Goal: Task Accomplishment & Management: Use online tool/utility

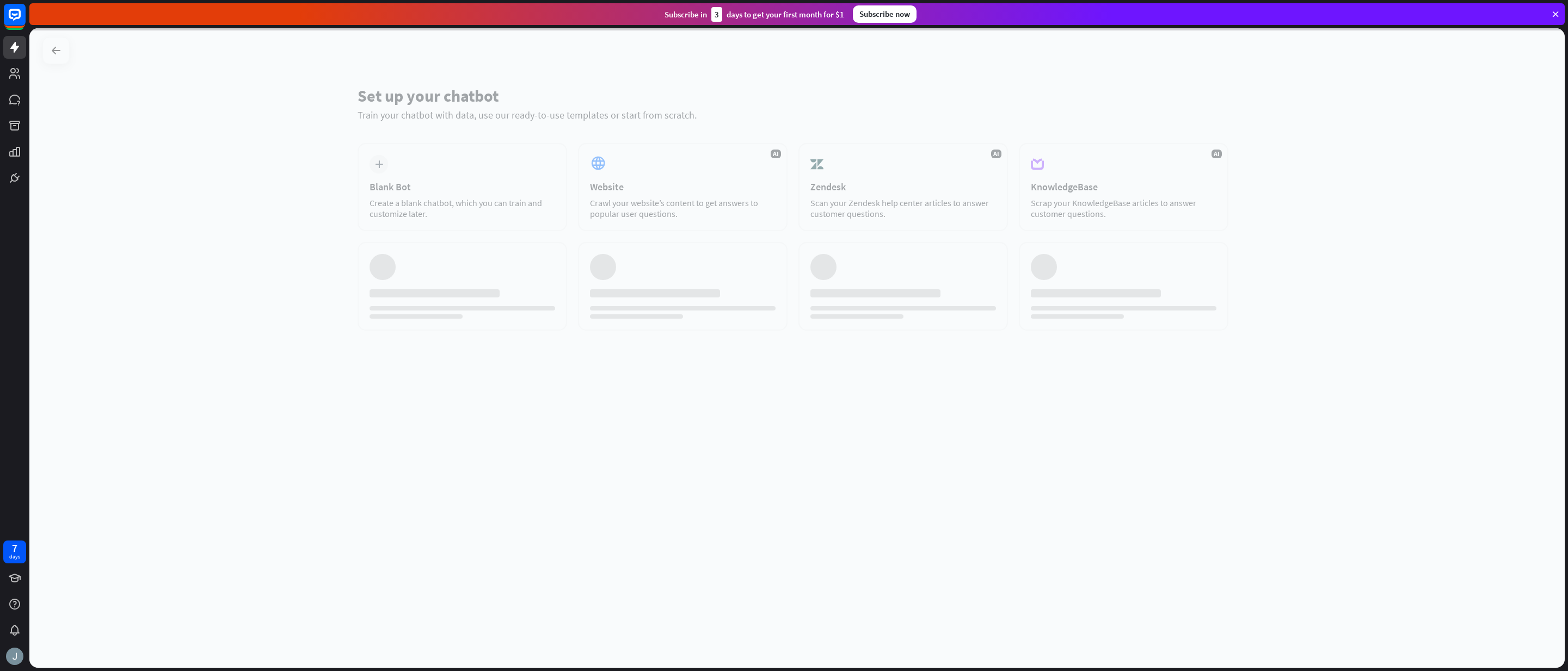
click at [532, 163] on div at bounding box center [797, 348] width 1535 height 640
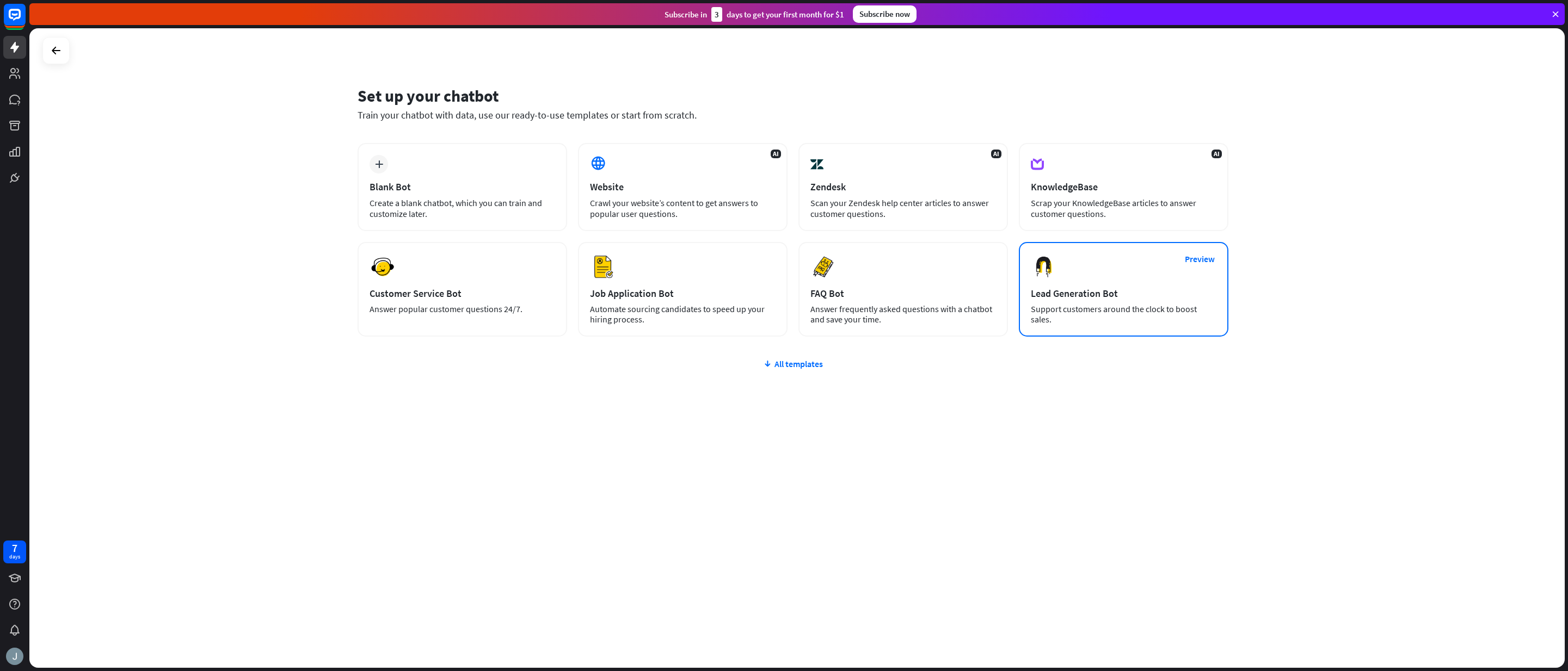
click at [1067, 315] on div "Support customers around the clock to boost sales." at bounding box center [1123, 315] width 186 height 21
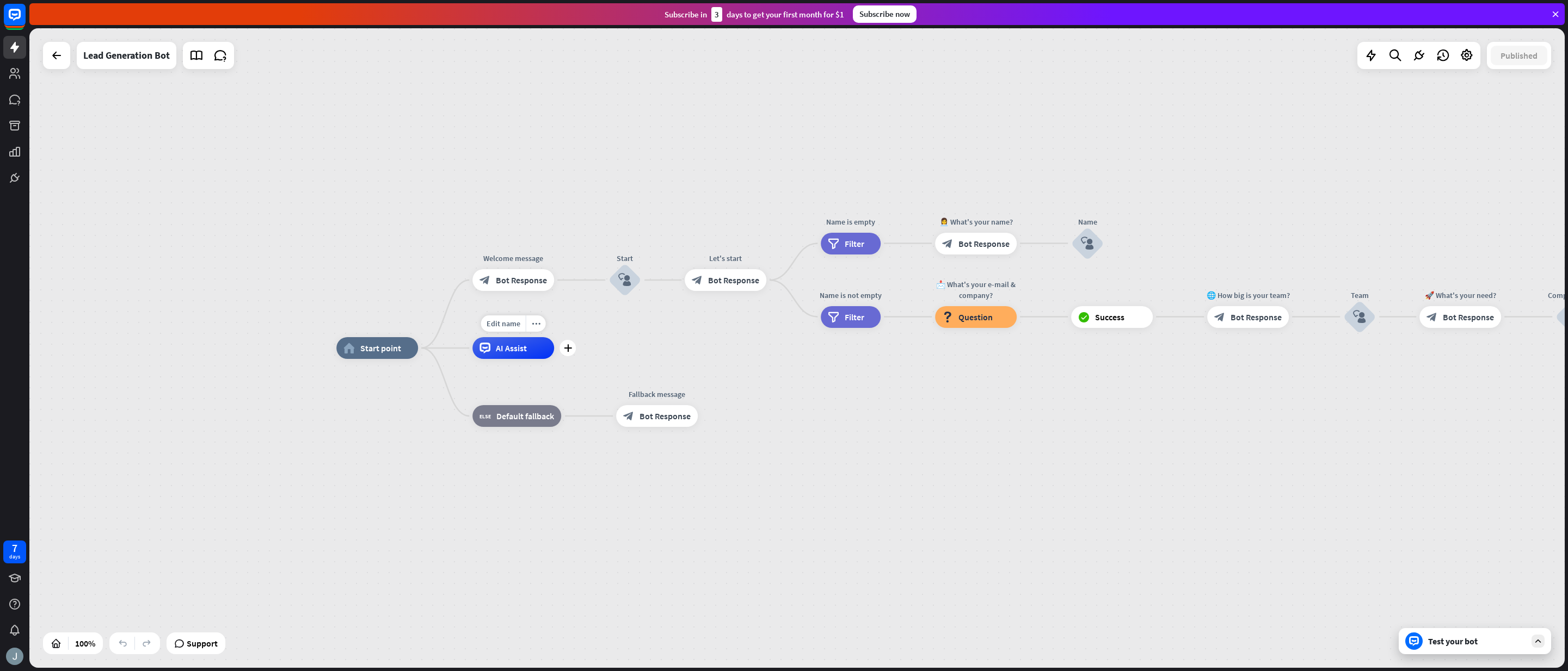
click at [517, 359] on div "Edit name more_horiz plus AI Assist" at bounding box center [513, 348] width 82 height 22
click at [514, 349] on span "AI Assist" at bounding box center [511, 348] width 31 height 11
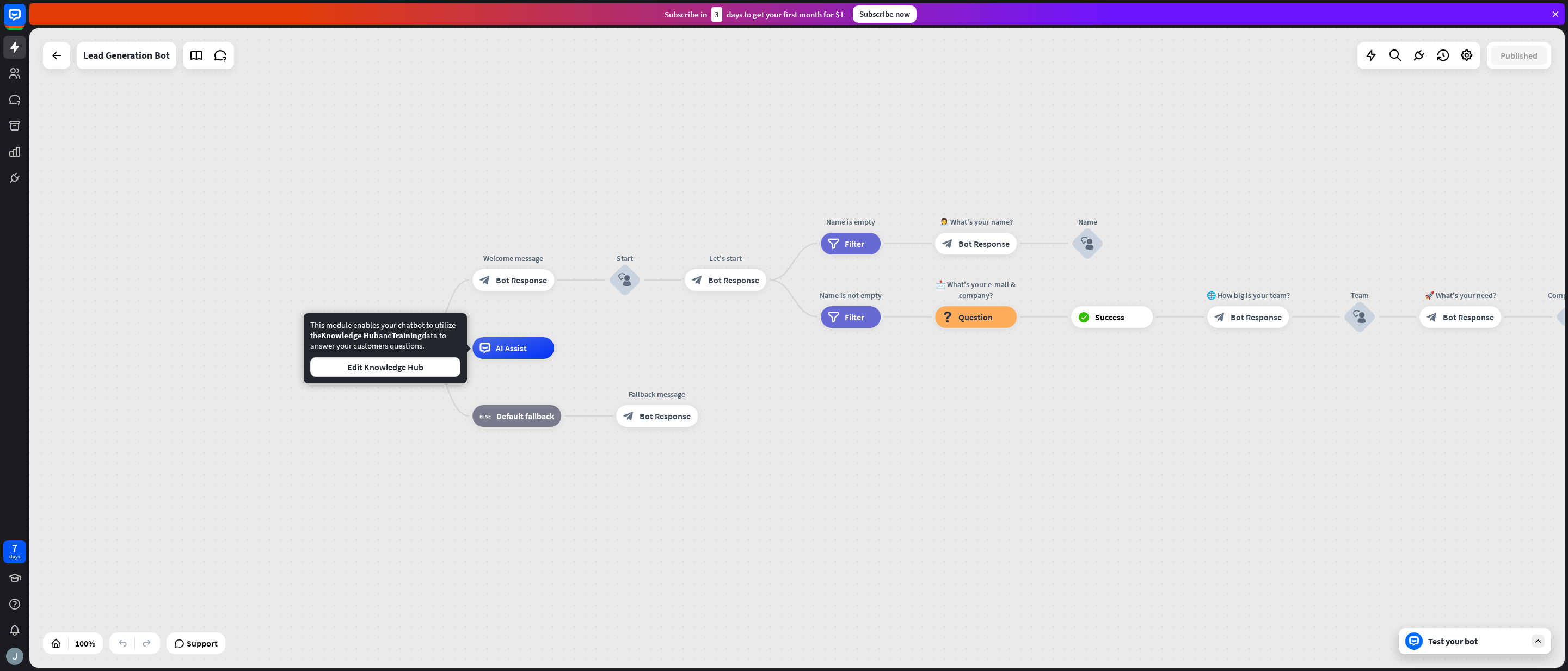
click at [690, 349] on div "home_2 Start point Welcome message block_bot_response Bot Response Start block_…" at bounding box center [1104, 668] width 1535 height 640
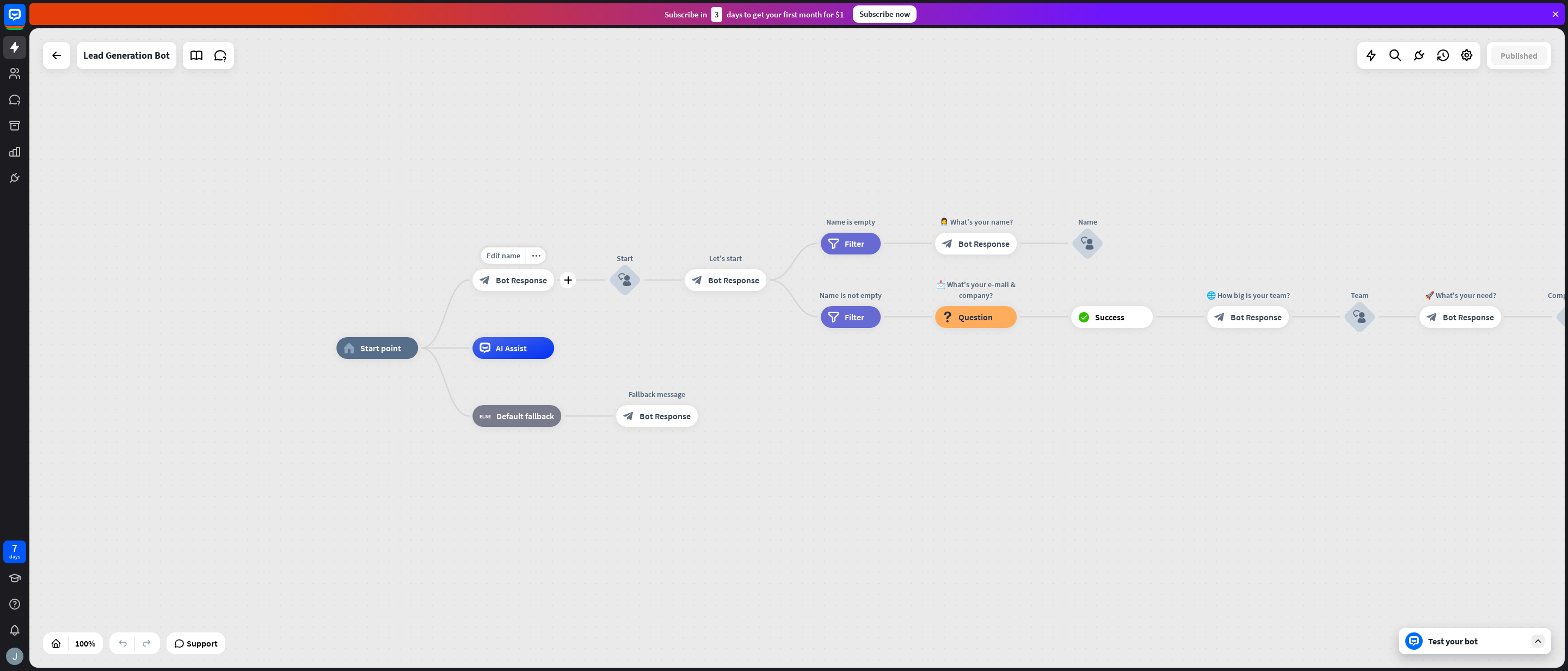
click at [527, 280] on span "Bot Response" at bounding box center [522, 280] width 51 height 11
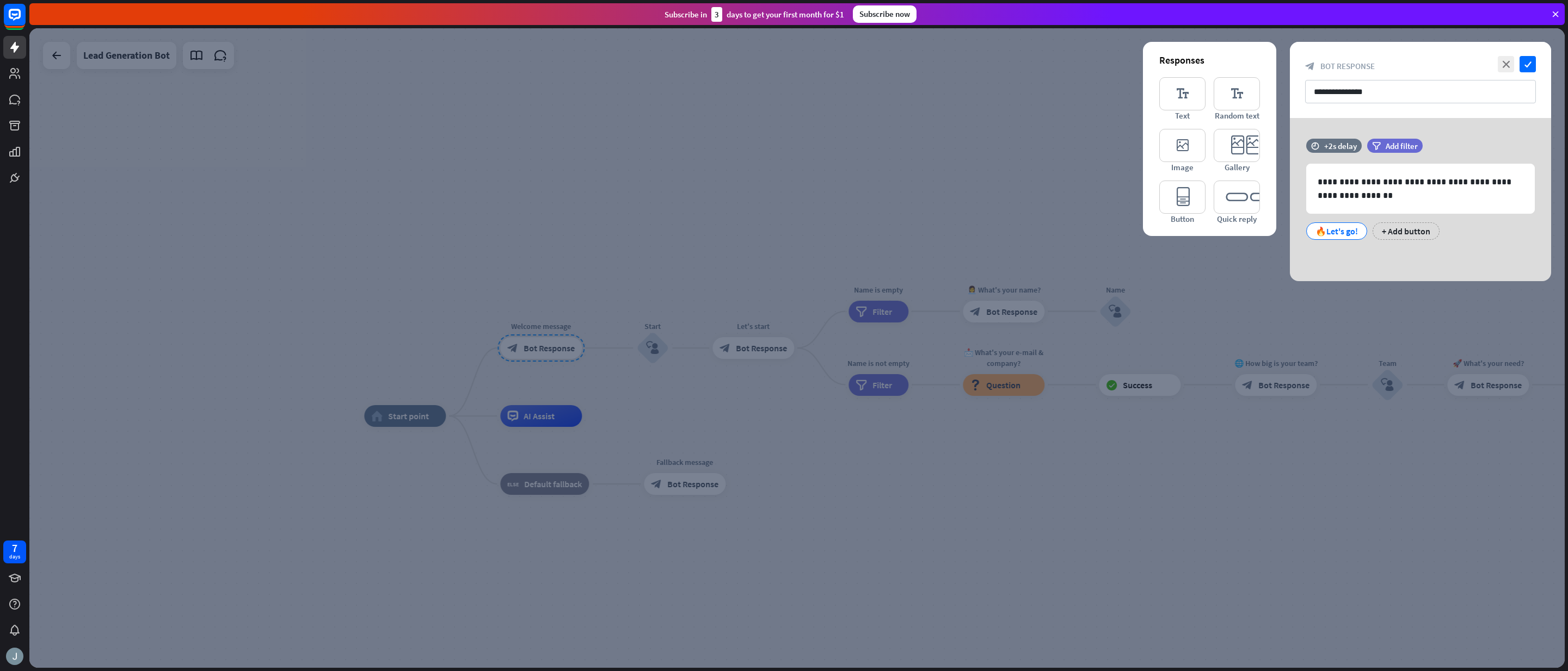
click at [542, 246] on div at bounding box center [797, 348] width 1535 height 640
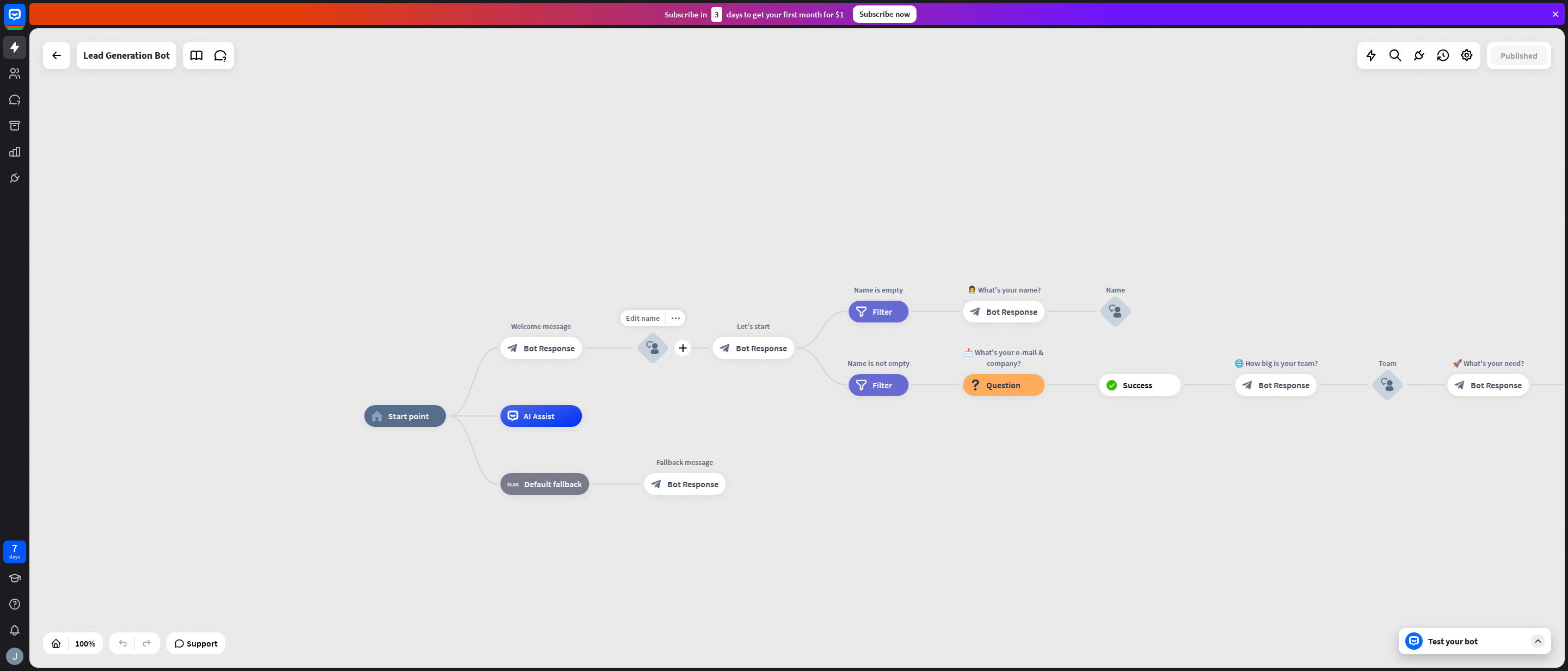
click at [651, 353] on icon "block_user_input" at bounding box center [652, 348] width 13 height 13
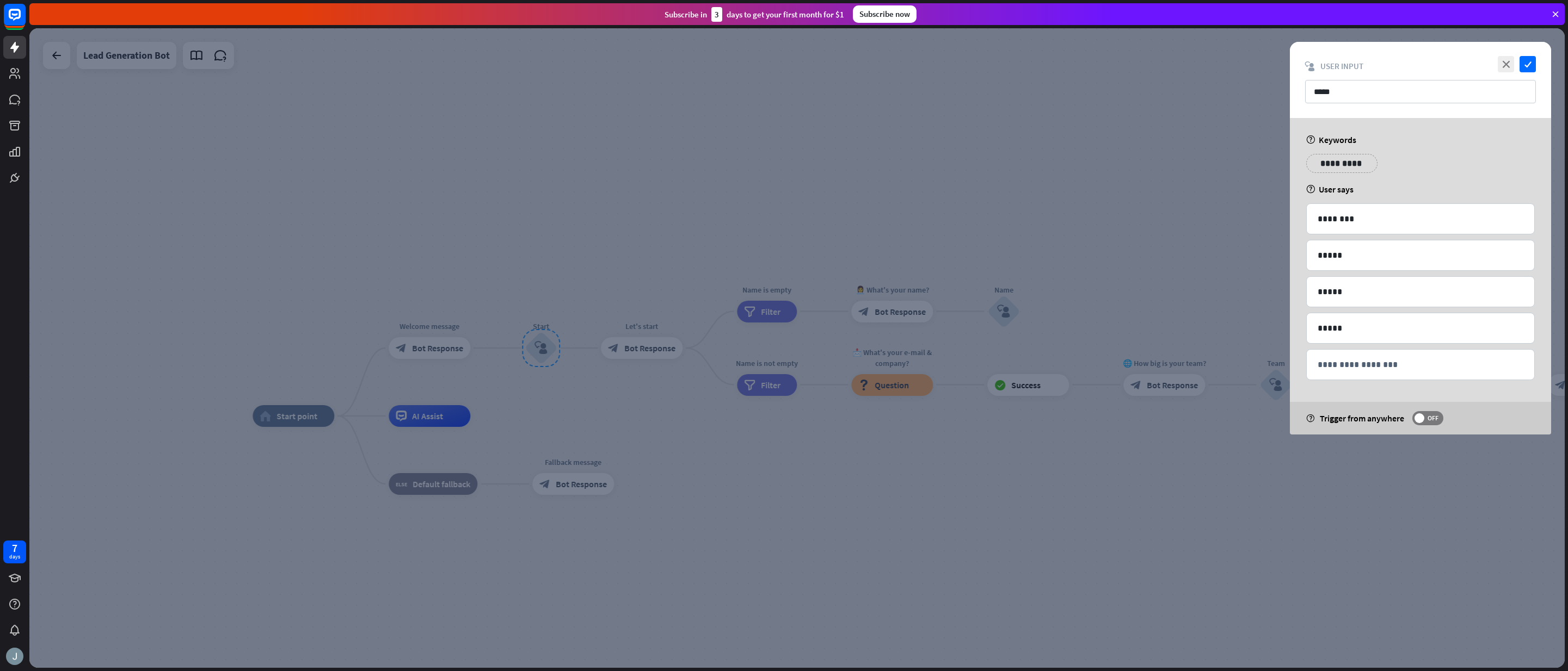
click at [609, 233] on div at bounding box center [797, 348] width 1535 height 640
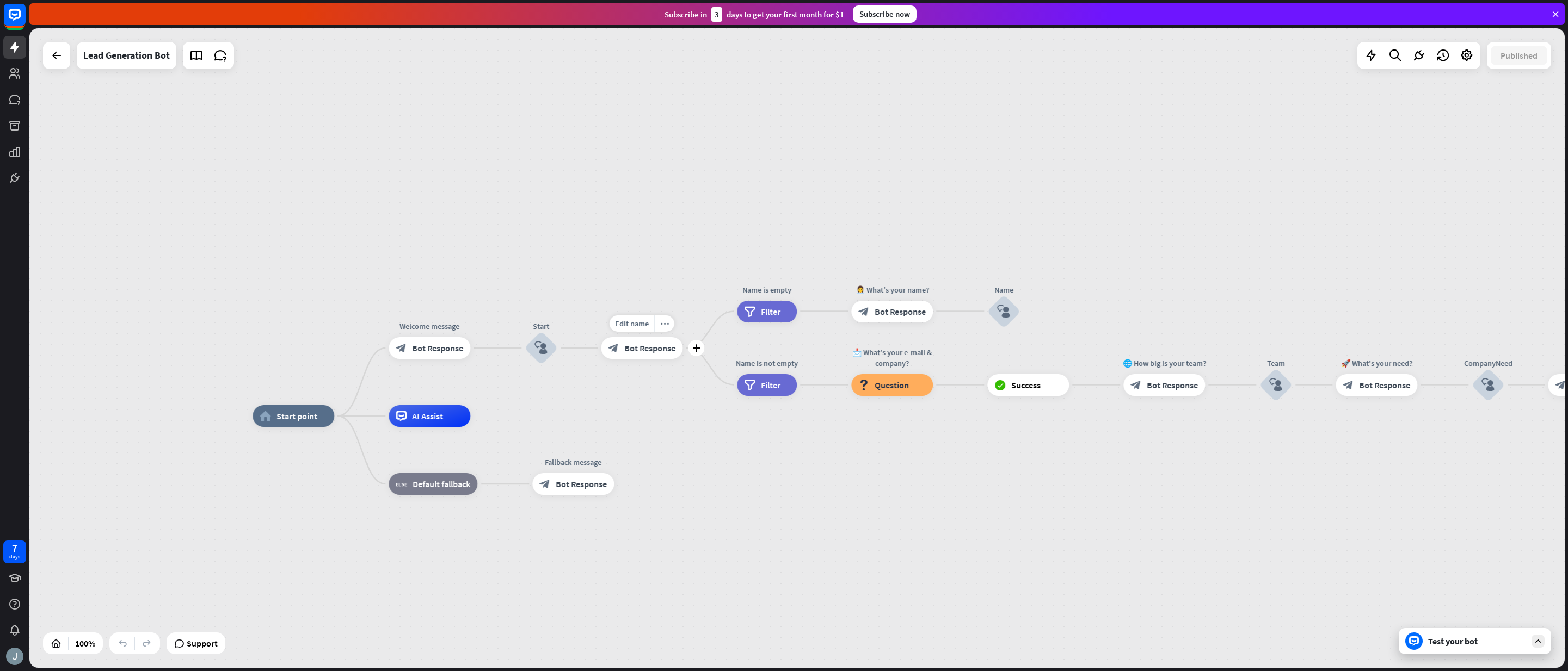
click at [631, 354] on div "block_bot_response Bot Response" at bounding box center [642, 348] width 82 height 22
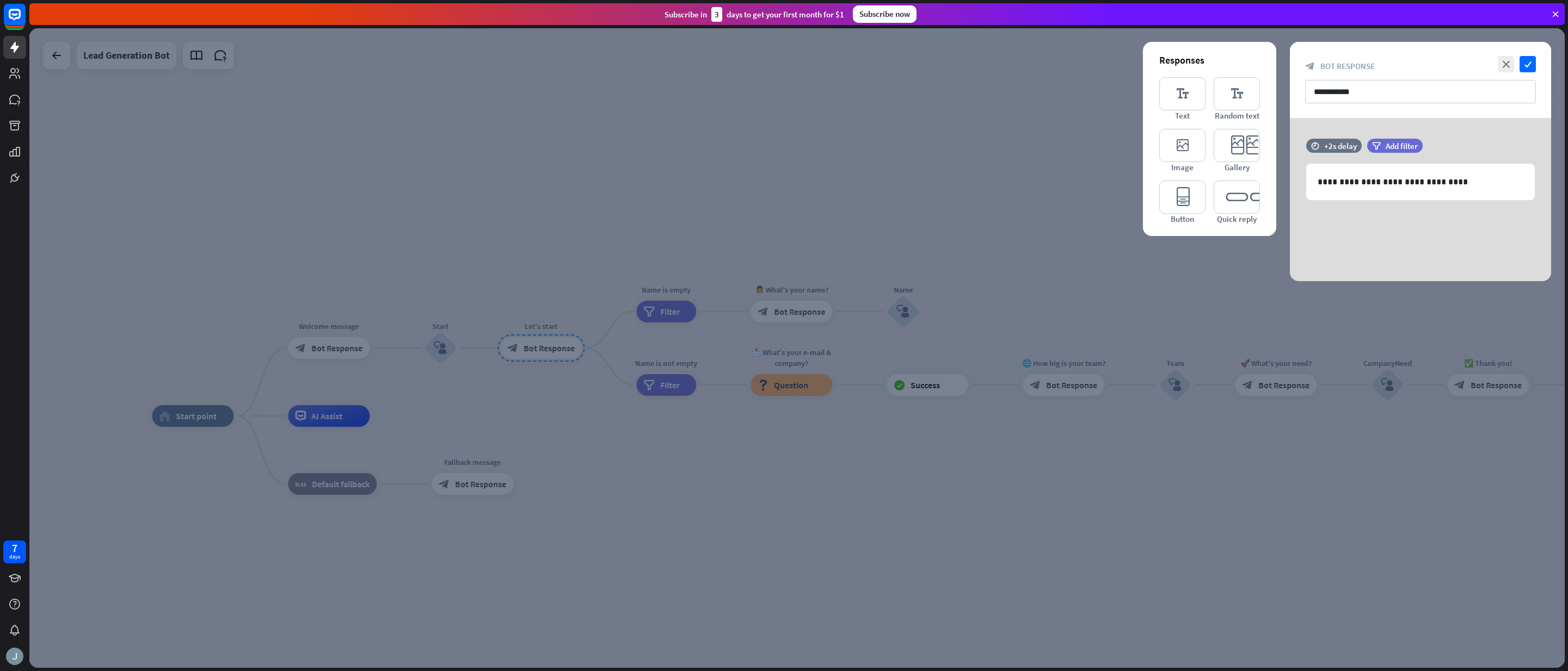
click at [622, 465] on div at bounding box center [797, 348] width 1535 height 640
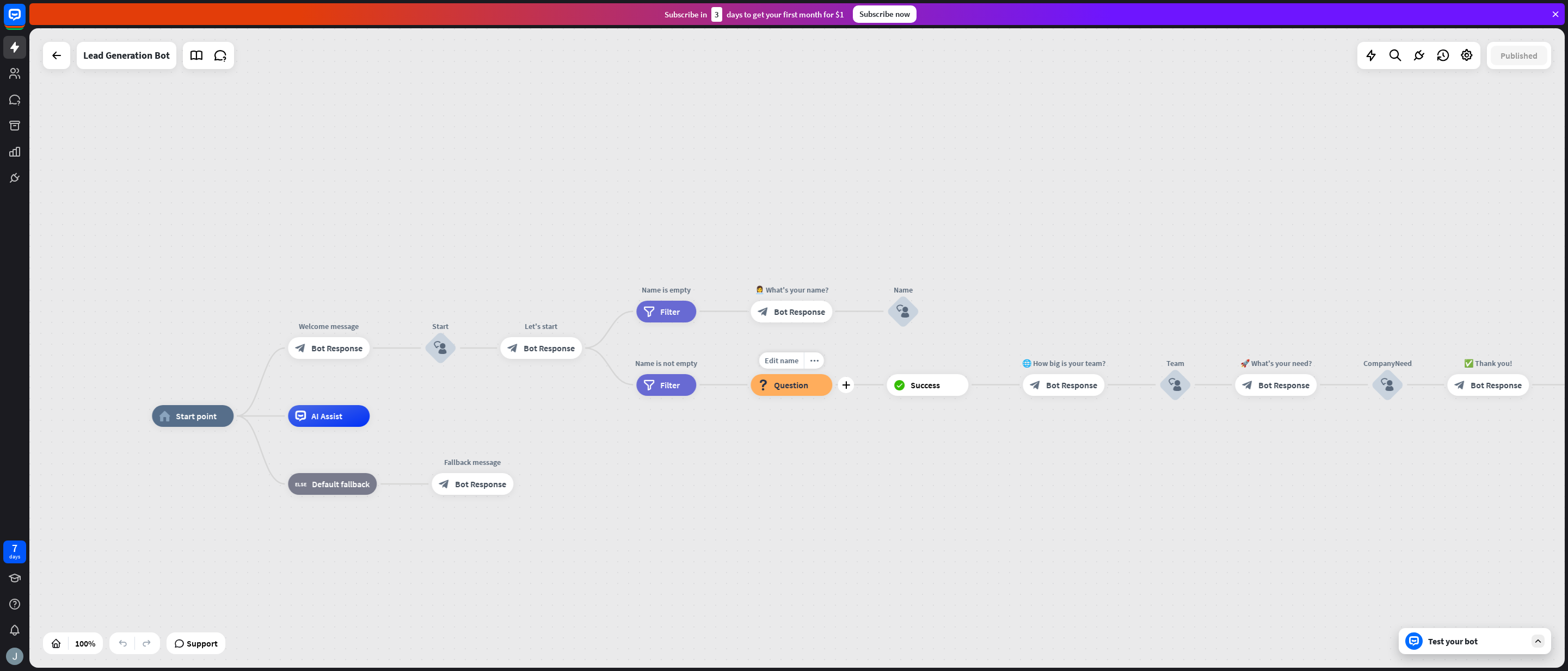
click at [783, 392] on div "block_question Question" at bounding box center [791, 385] width 82 height 22
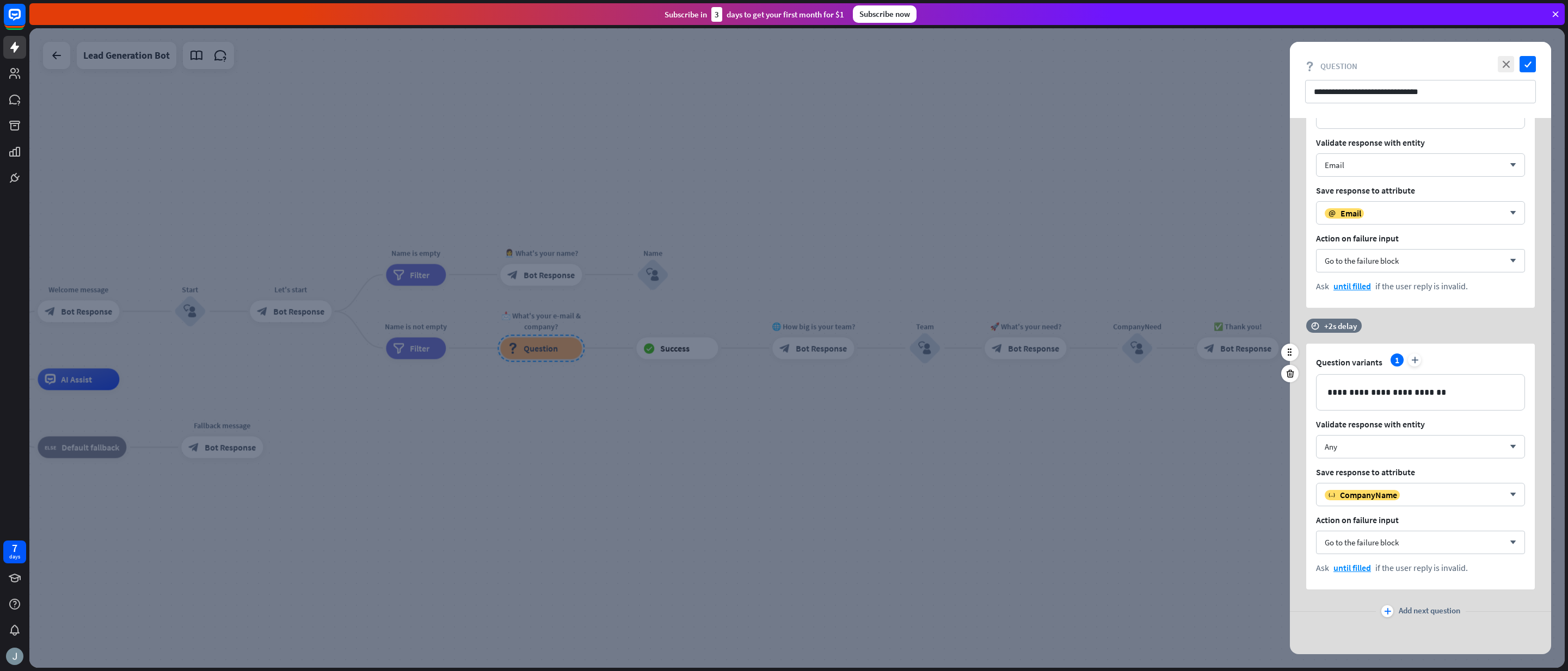
scroll to position [111, 0]
click at [1007, 499] on div at bounding box center [797, 348] width 1535 height 640
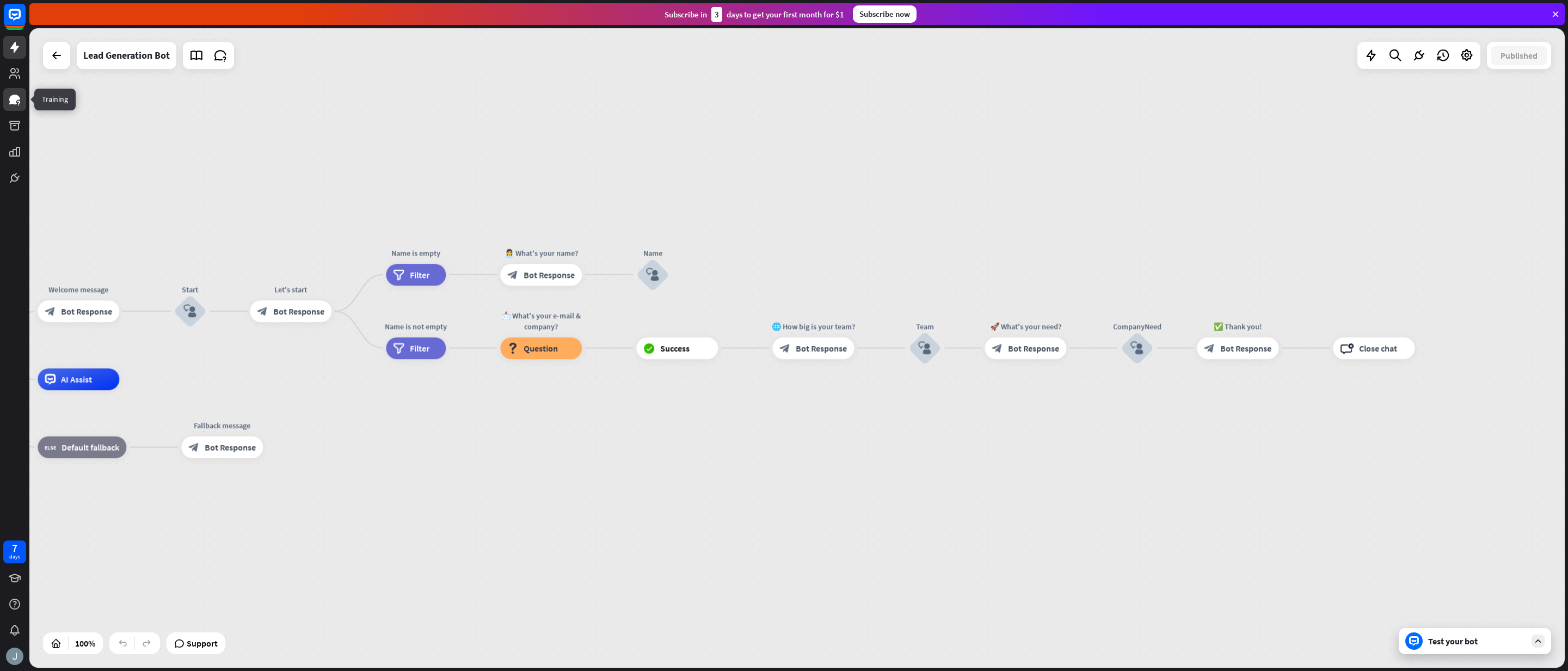
click at [13, 99] on icon at bounding box center [15, 100] width 11 height 10
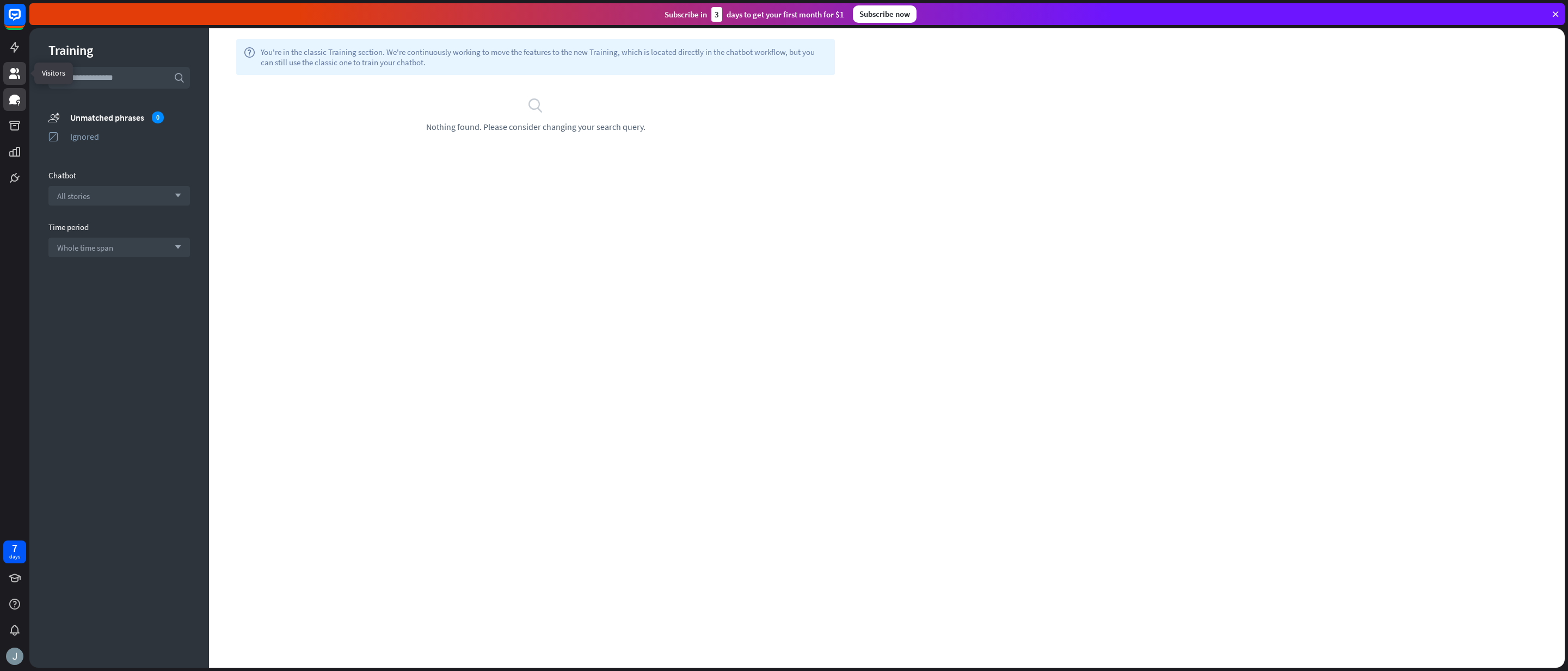
click at [15, 80] on link at bounding box center [15, 74] width 23 height 23
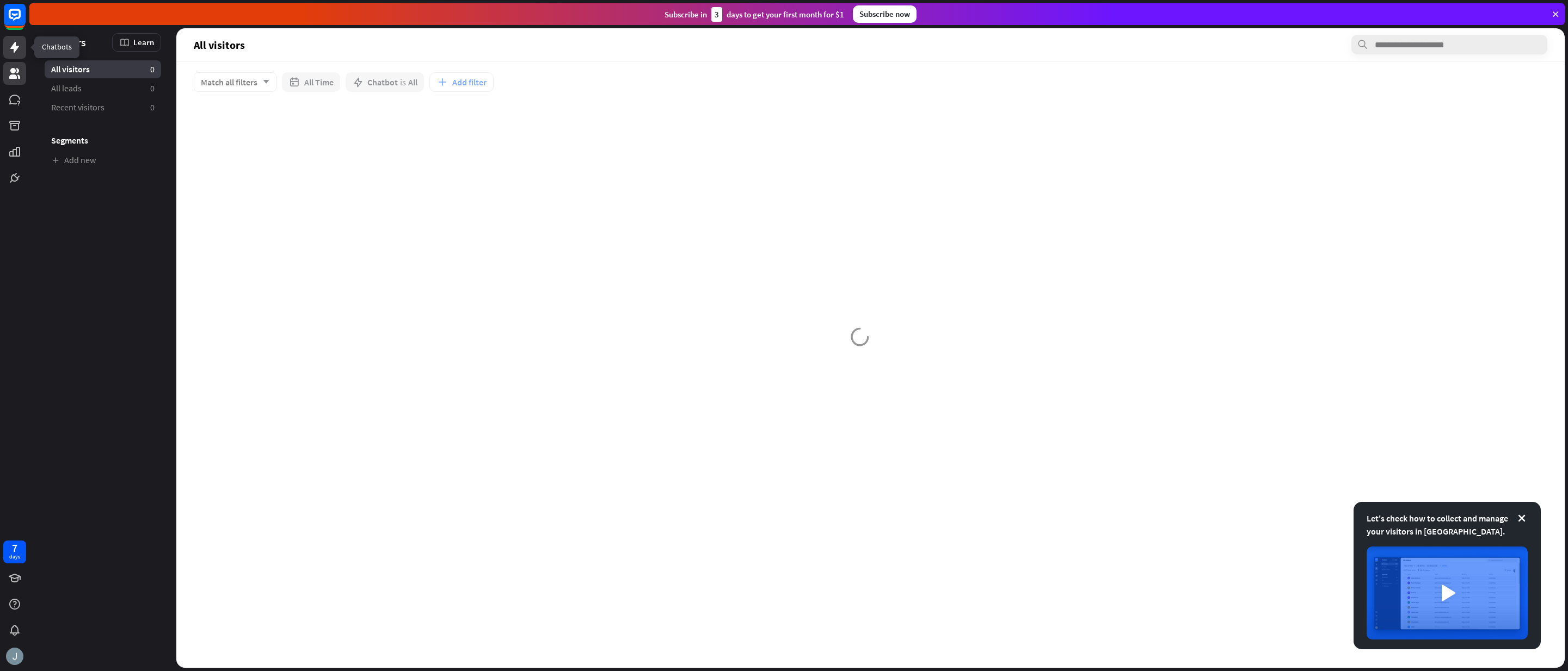
click at [16, 54] on icon at bounding box center [14, 47] width 13 height 13
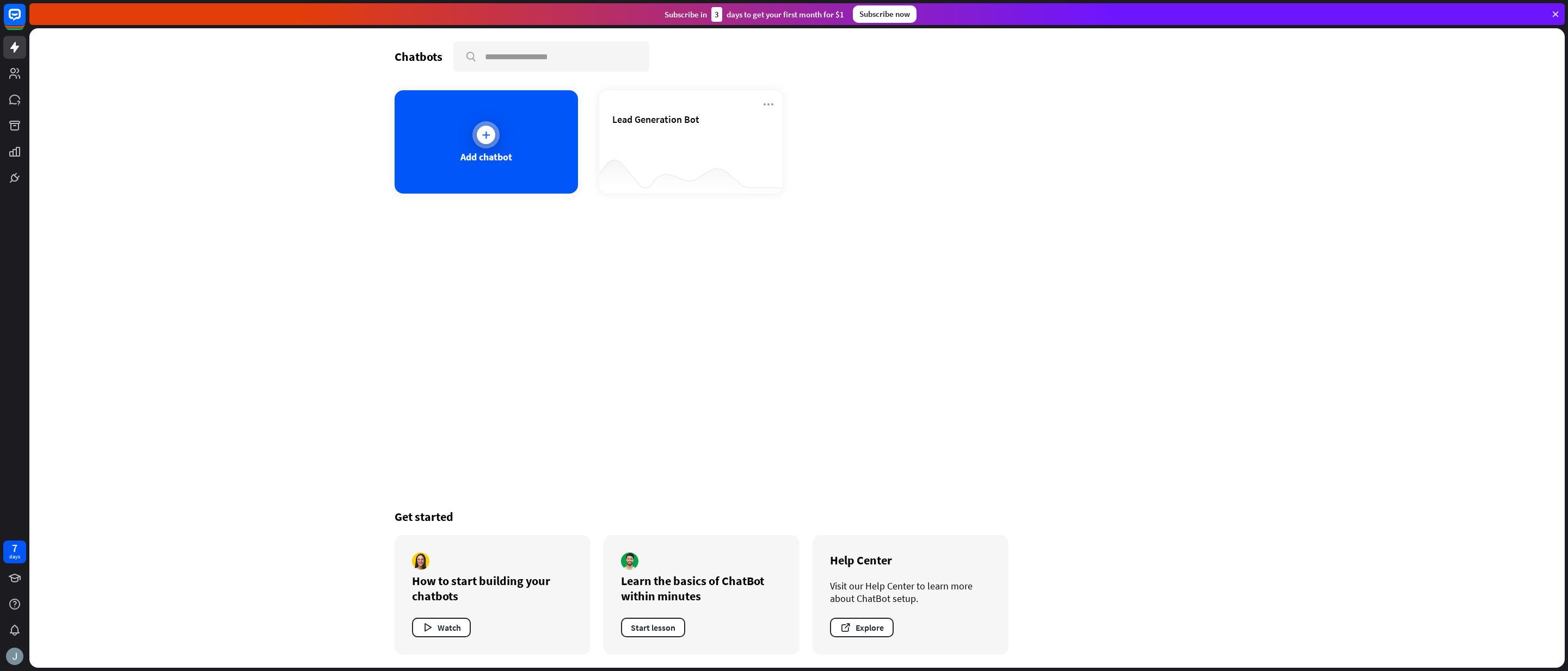
click at [421, 101] on div "Add chatbot" at bounding box center [486, 142] width 183 height 103
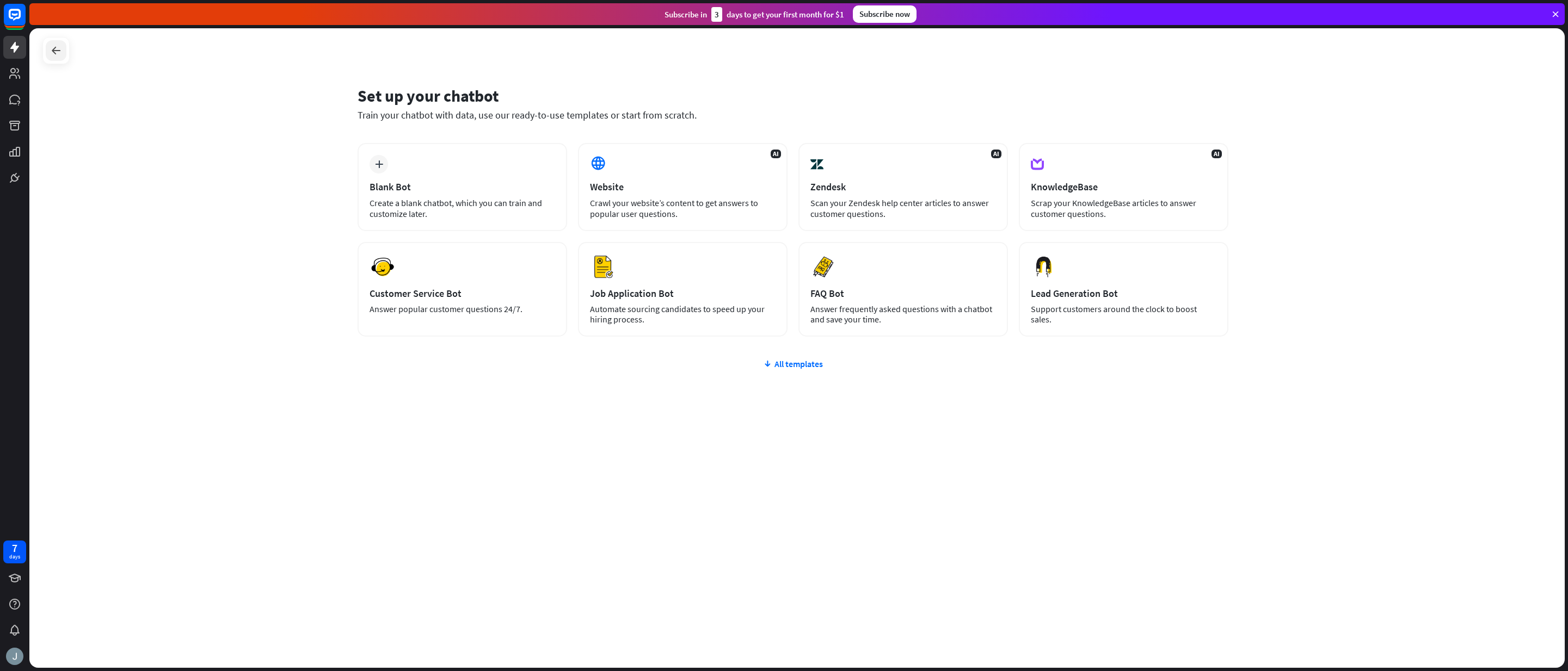
click at [49, 47] on div at bounding box center [56, 50] width 21 height 21
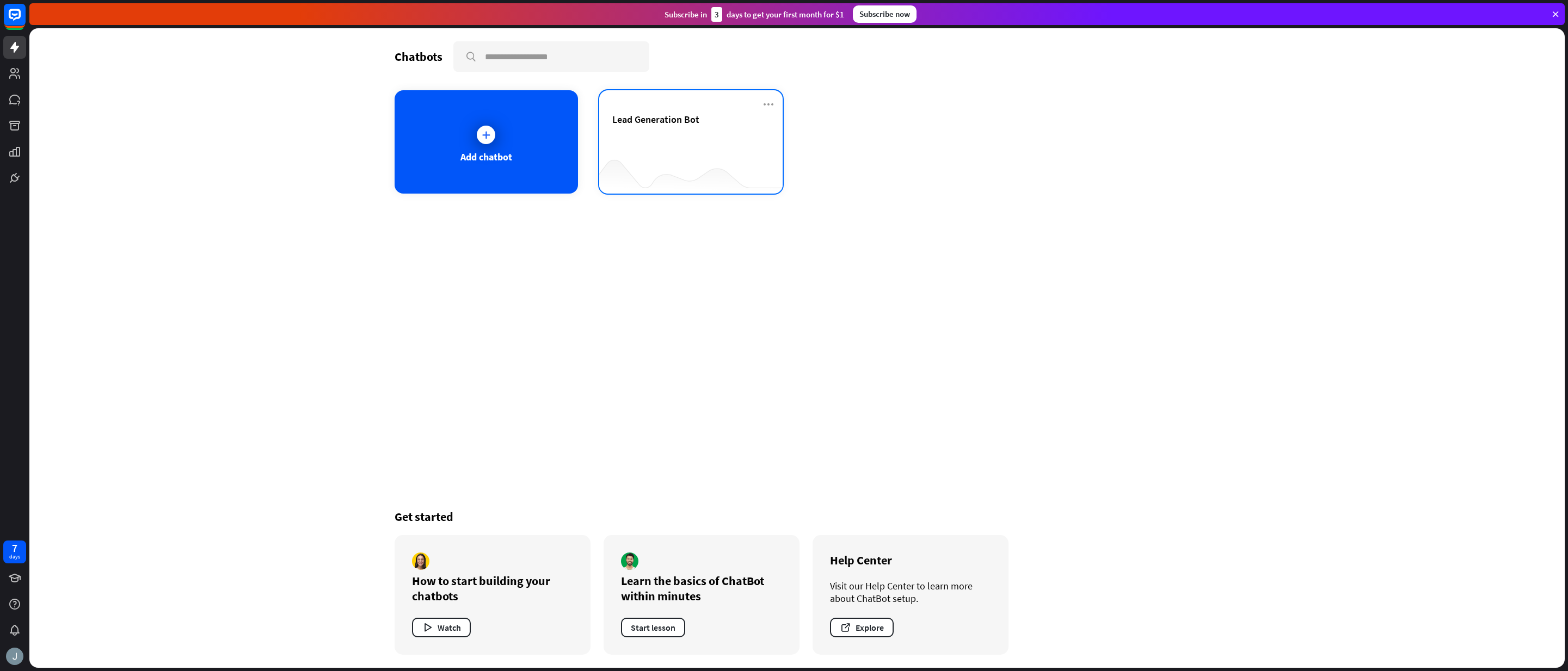
click at [675, 133] on div "Lead Generation Bot" at bounding box center [691, 132] width 157 height 38
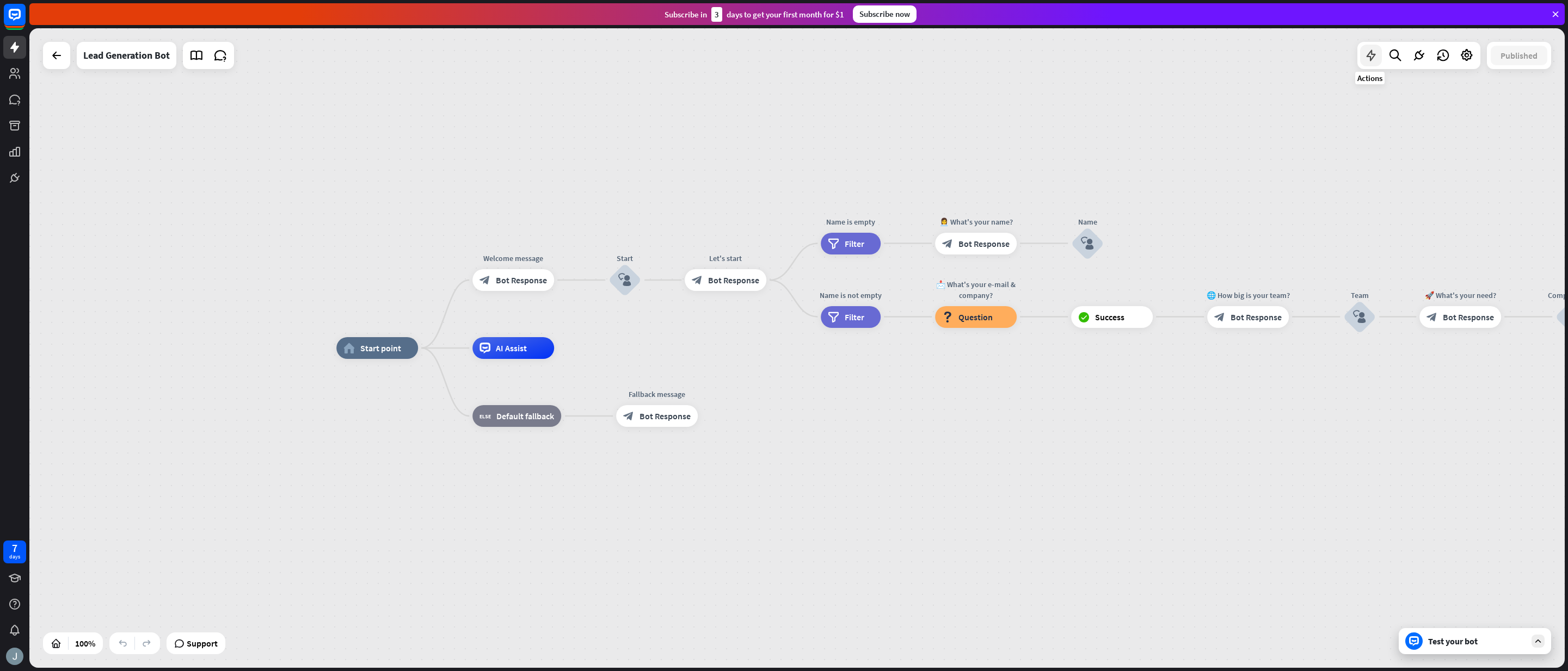
click at [1372, 57] on icon at bounding box center [1371, 55] width 14 height 14
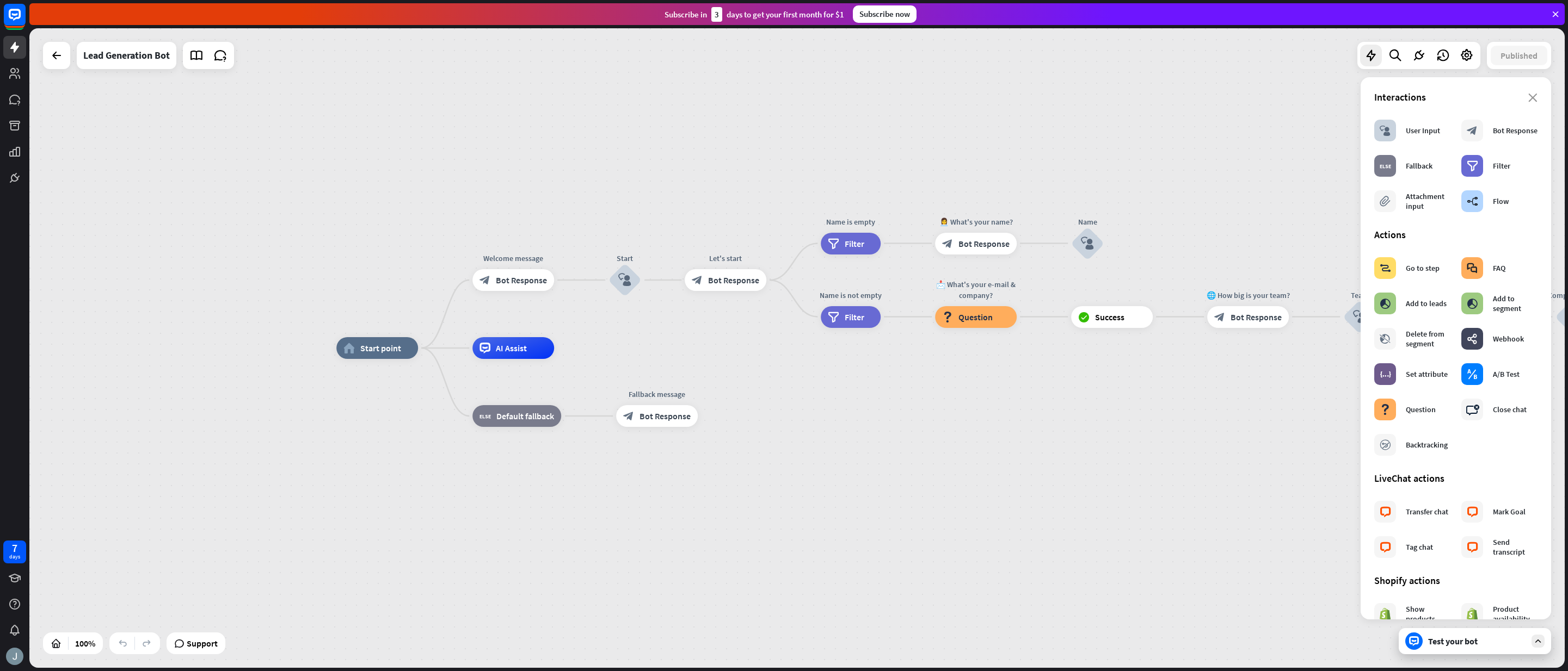
click at [1216, 367] on div "home_2 Start point Welcome message block_bot_response Bot Response Start block_…" at bounding box center [1104, 668] width 1535 height 640
